Goal: Task Accomplishment & Management: Manage account settings

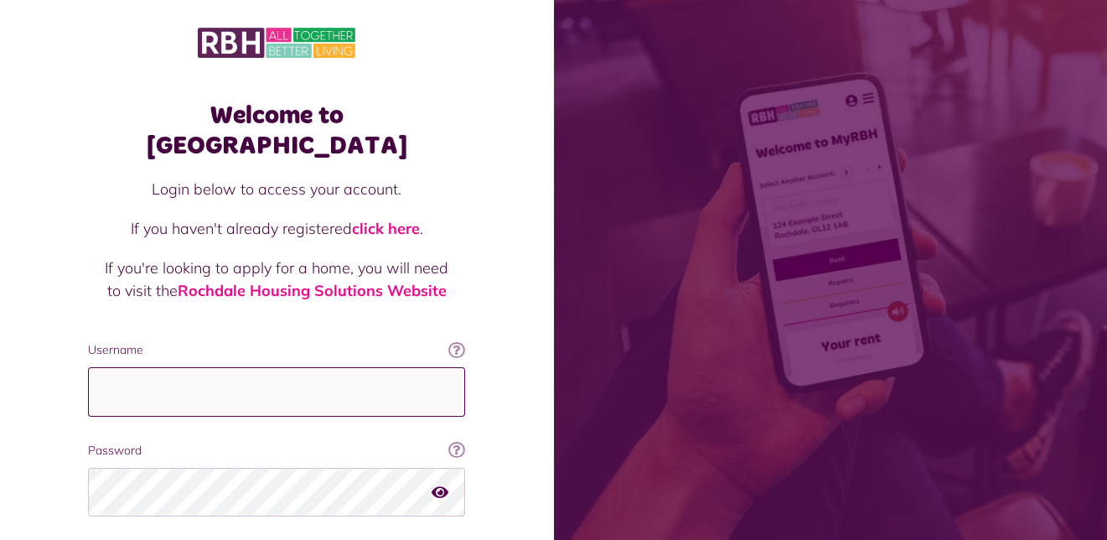
click at [114, 367] on input "Username" at bounding box center [276, 391] width 377 height 49
type input "**********"
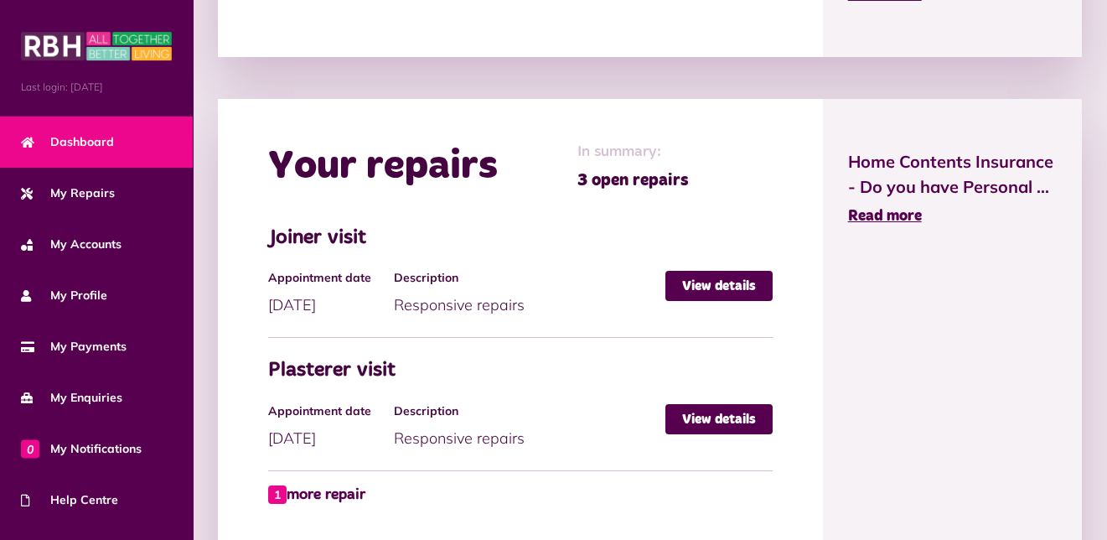
scroll to position [838, 0]
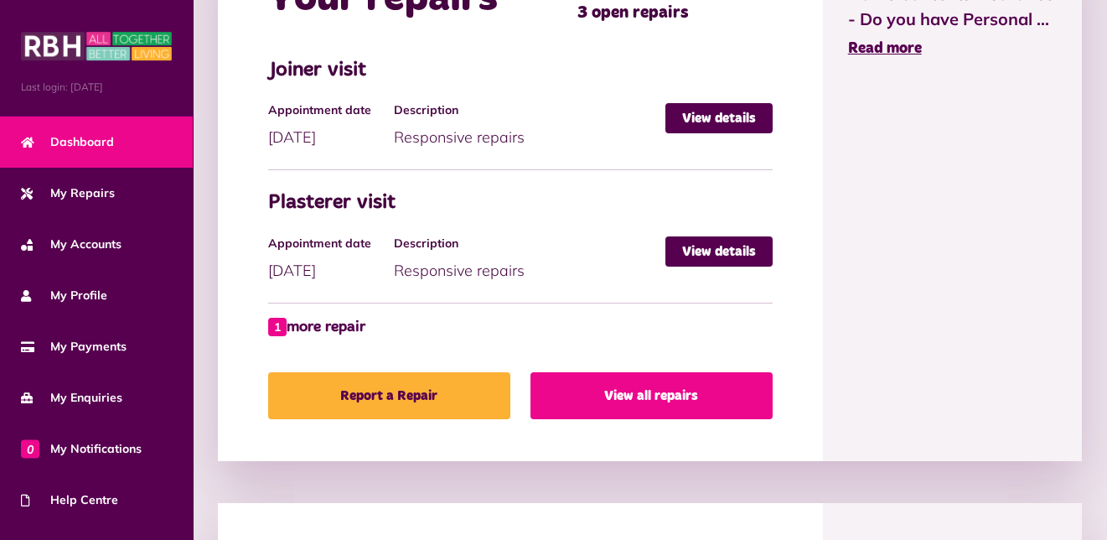
click at [632, 388] on link "View all repairs" at bounding box center [652, 395] width 242 height 47
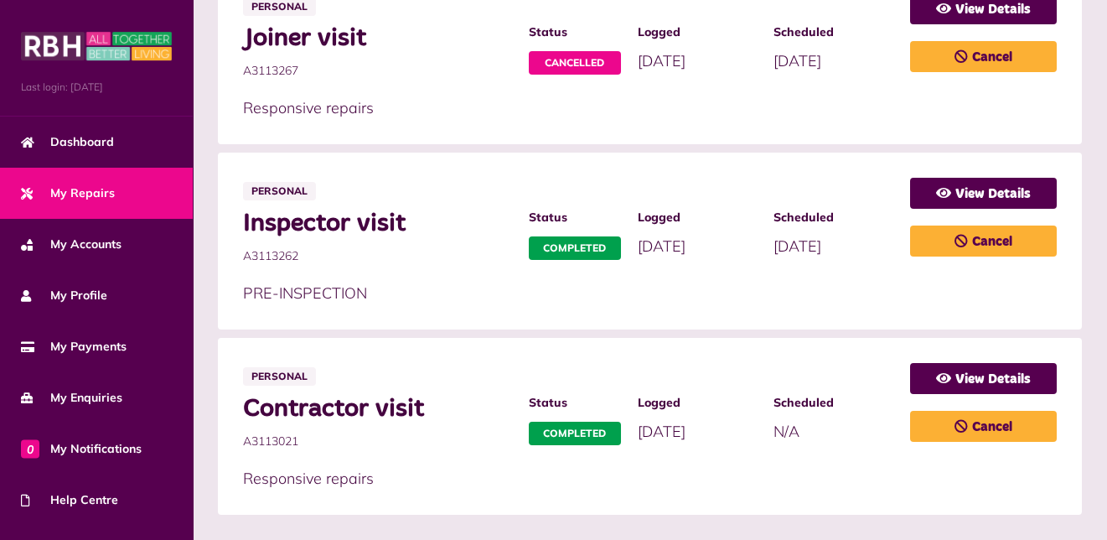
scroll to position [1072, 0]
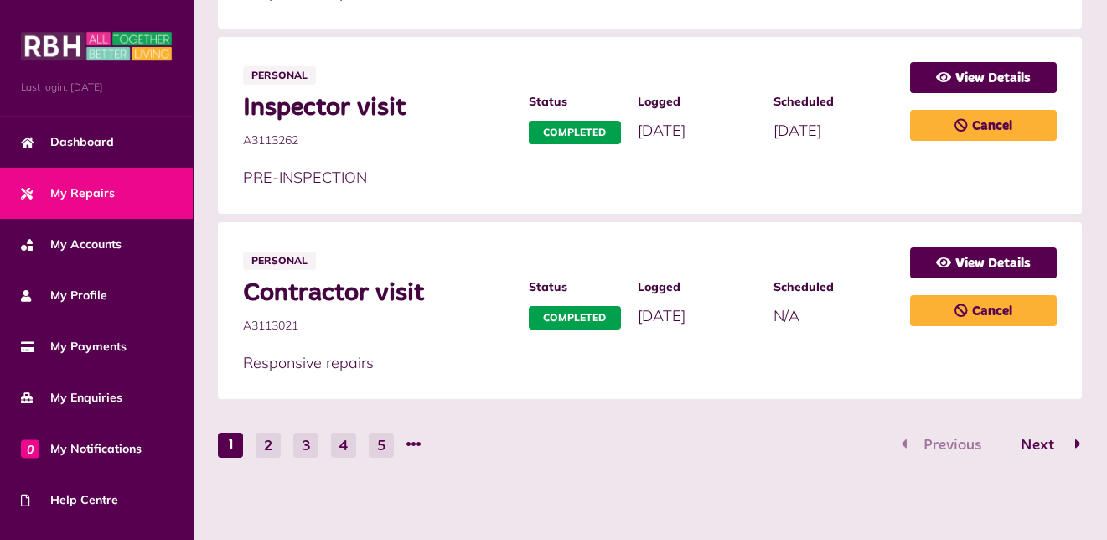
click at [1037, 441] on span "Next" at bounding box center [1037, 444] width 59 height 15
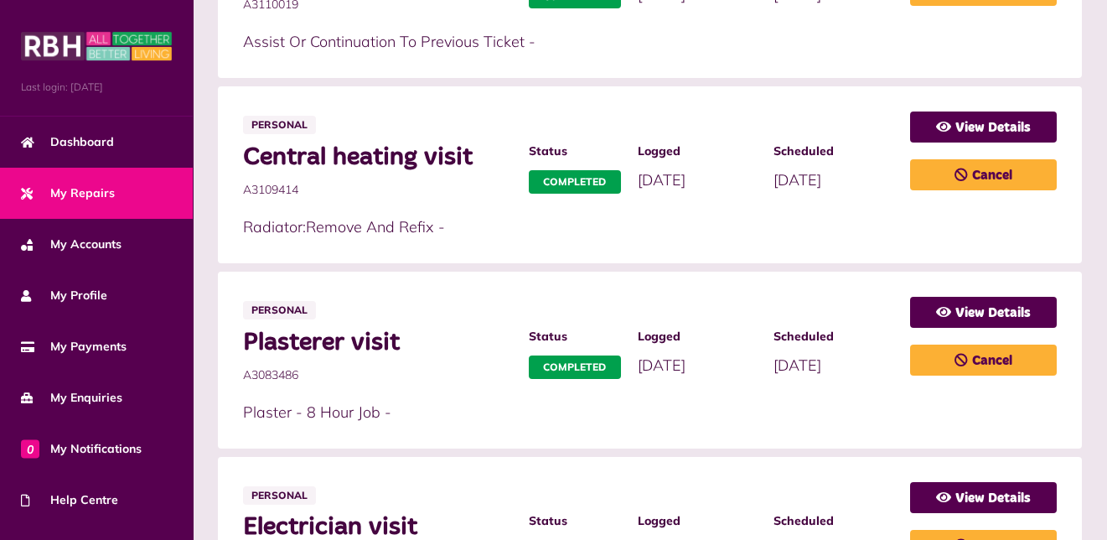
scroll to position [988, 0]
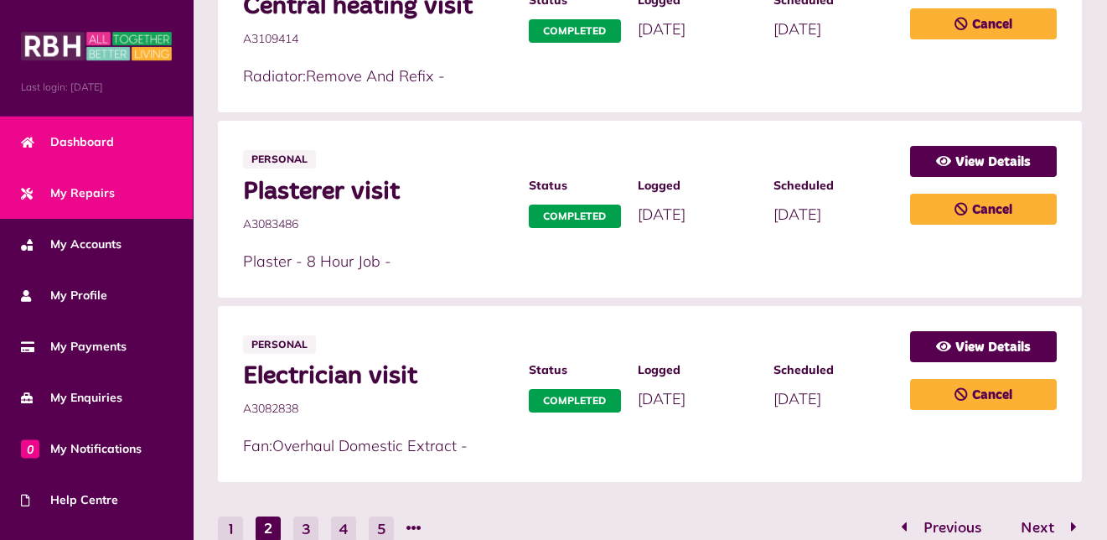
click at [91, 133] on span "Dashboard" at bounding box center [67, 142] width 93 height 18
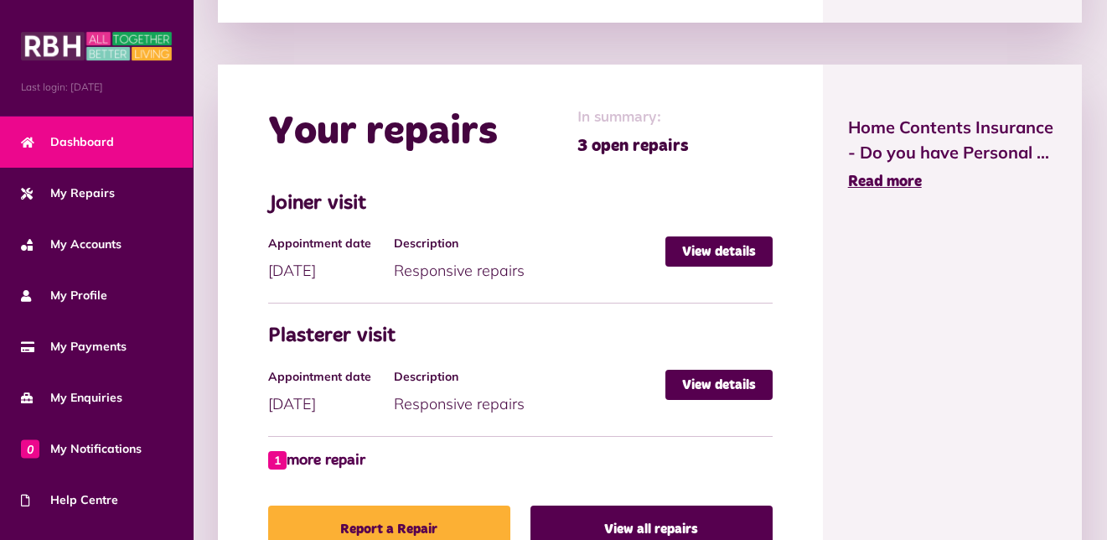
scroll to position [754, 0]
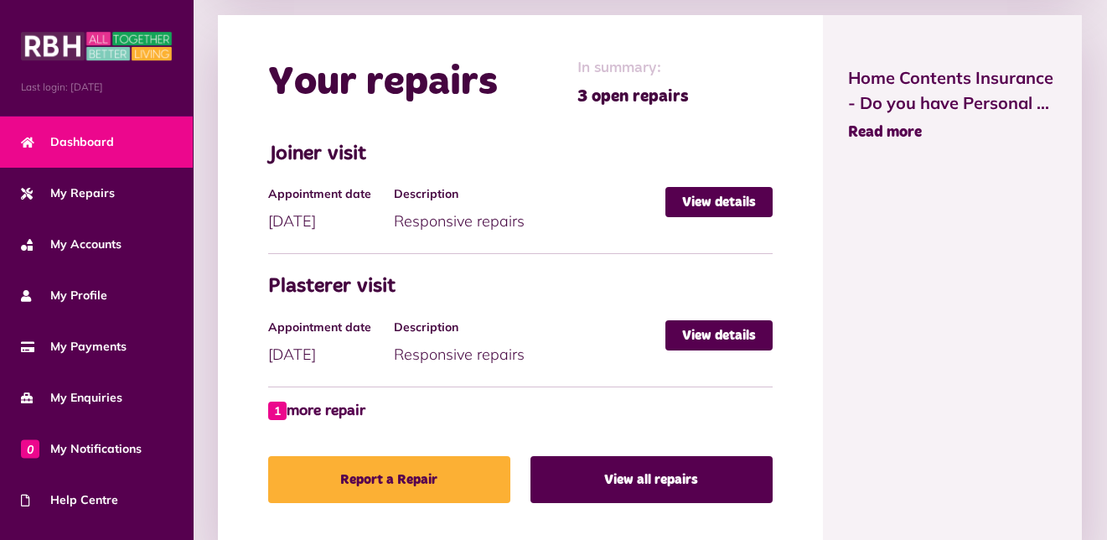
click at [893, 125] on span "Read more" at bounding box center [885, 132] width 74 height 15
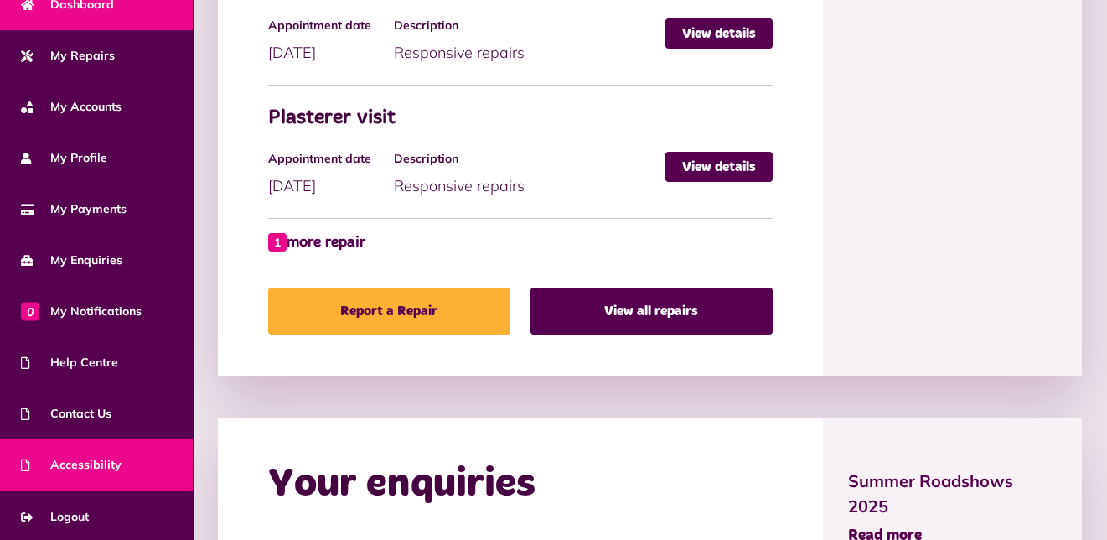
scroll to position [1006, 0]
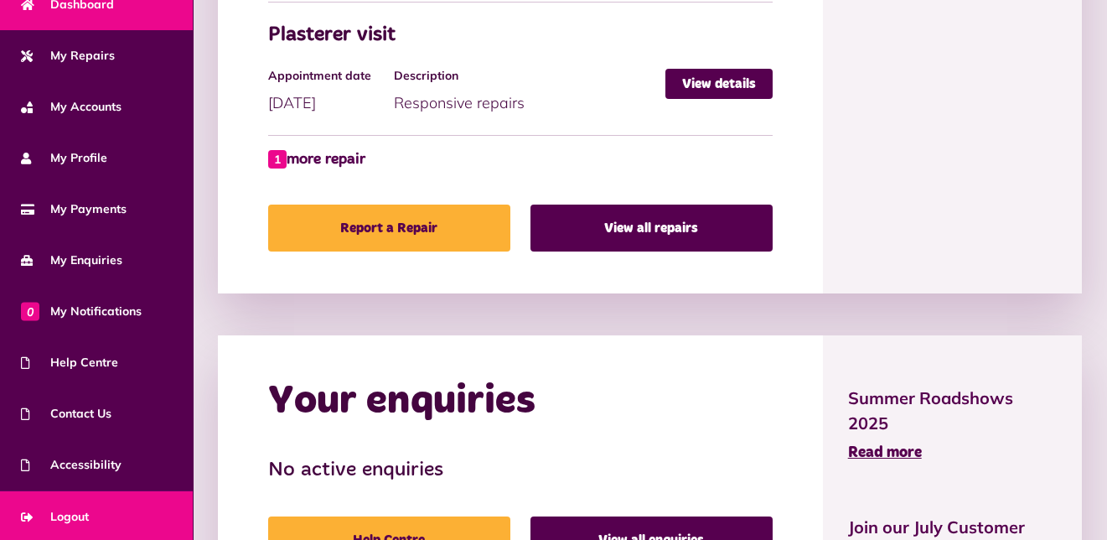
click at [147, 503] on link "Logout" at bounding box center [96, 516] width 193 height 51
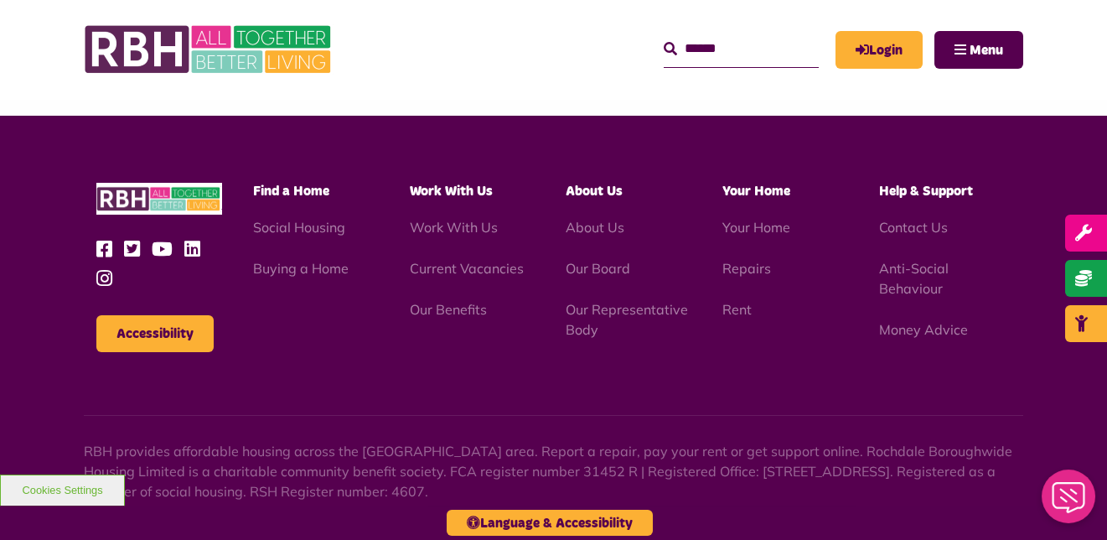
scroll to position [1844, 0]
